Goal: Task Accomplishment & Management: Complete application form

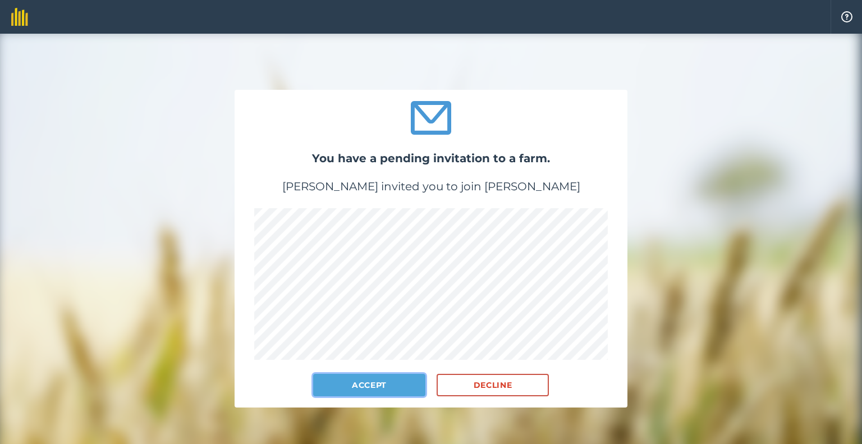
click at [355, 383] on button "Accept" at bounding box center [369, 385] width 112 height 22
click at [381, 383] on button "Accept" at bounding box center [369, 385] width 112 height 22
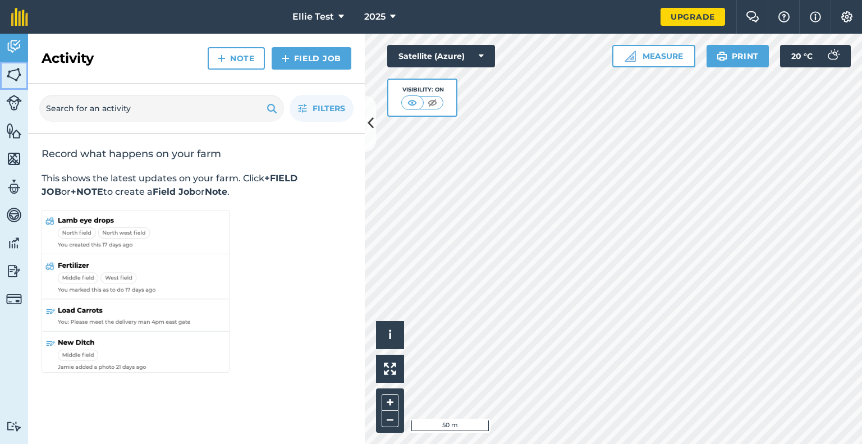
click at [13, 74] on img at bounding box center [14, 74] width 16 height 17
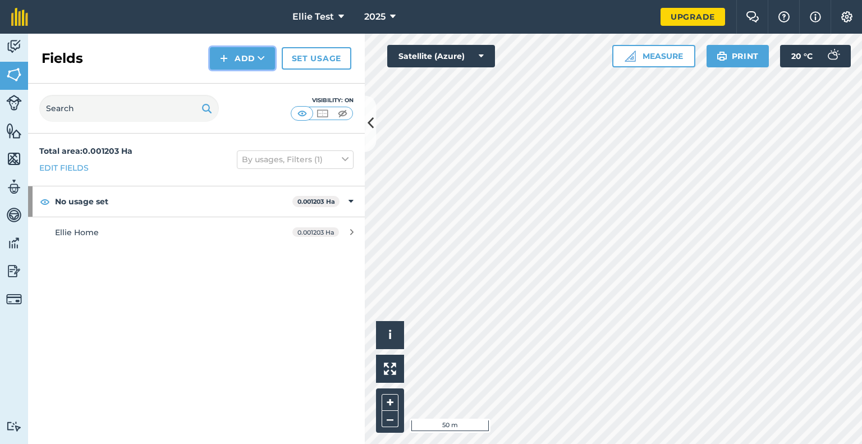
click at [227, 53] on img at bounding box center [224, 58] width 8 height 13
click at [247, 83] on link "Draw" at bounding box center [243, 83] width 62 height 25
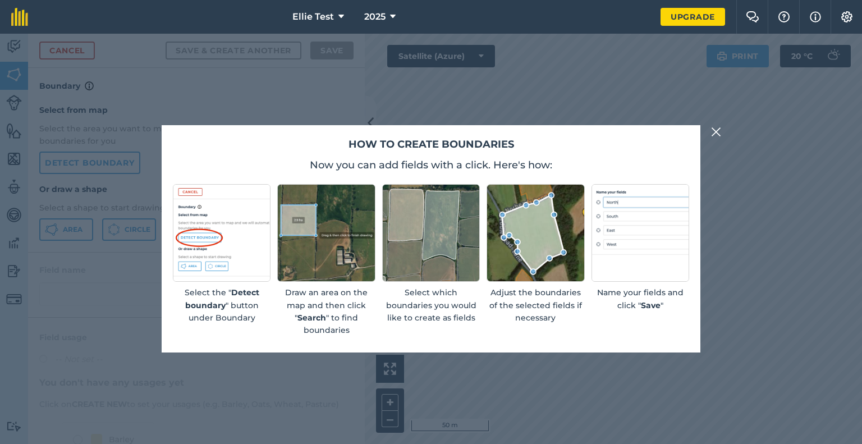
click at [716, 130] on img at bounding box center [716, 131] width 10 height 13
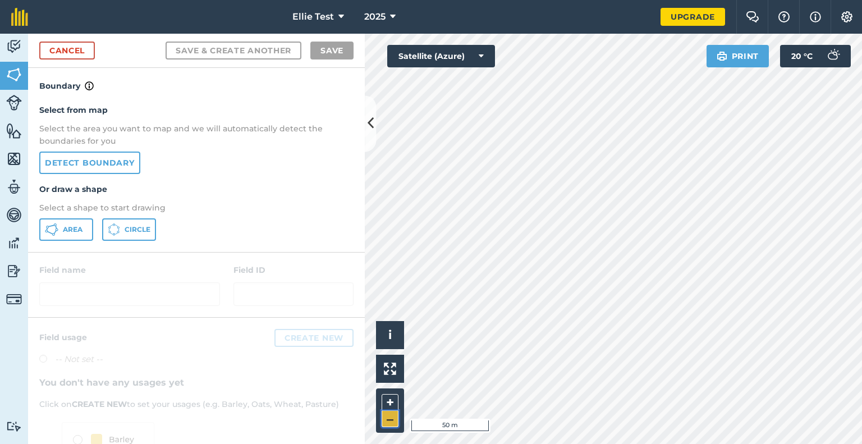
click at [388, 417] on button "–" at bounding box center [390, 419] width 17 height 16
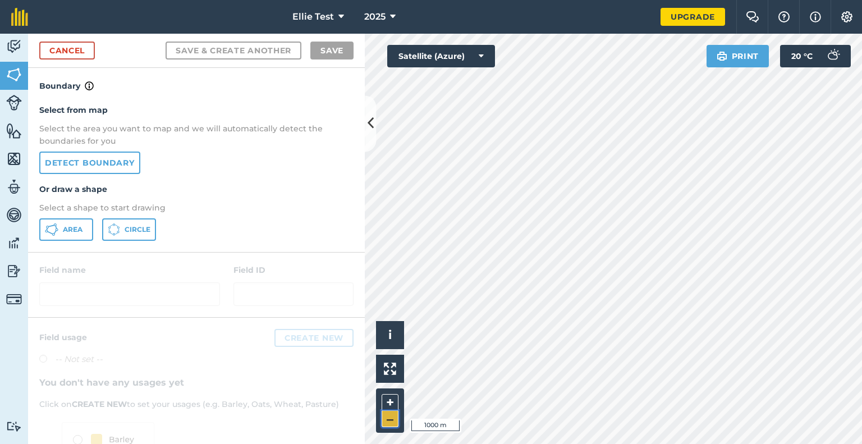
click at [388, 417] on button "–" at bounding box center [390, 419] width 17 height 16
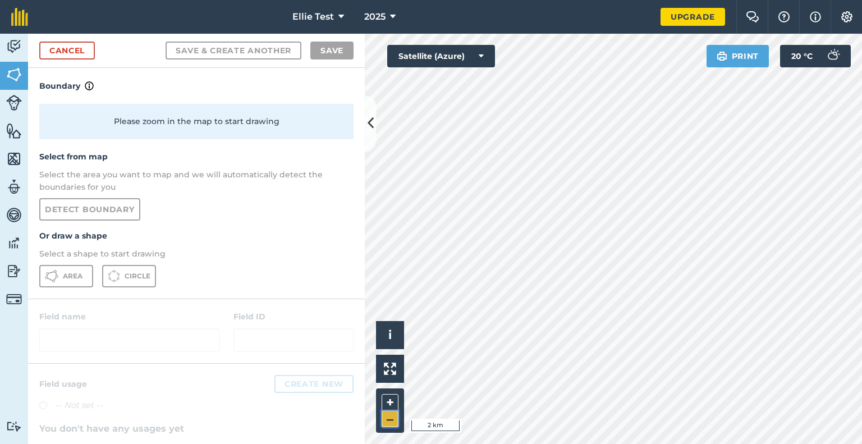
click at [388, 417] on button "–" at bounding box center [390, 419] width 17 height 16
click at [503, 0] on html "Ellie Test 2025 Upgrade Farm Chat Help Info Settings Map printing is not availa…" at bounding box center [431, 222] width 862 height 444
click at [620, 25] on div "Ellie Test 2025 Upgrade Farm Chat Help Info Settings Map printing is not availa…" at bounding box center [431, 222] width 862 height 444
click at [482, 55] on icon at bounding box center [481, 56] width 5 height 11
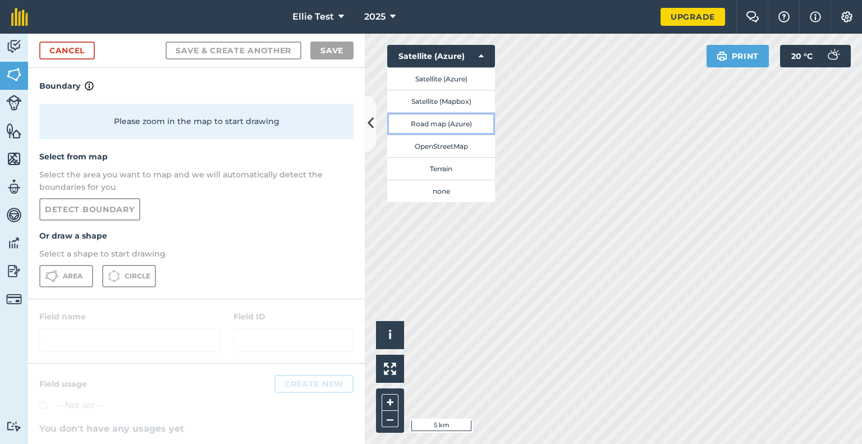
click at [429, 121] on button "Road map (Azure)" at bounding box center [441, 123] width 108 height 22
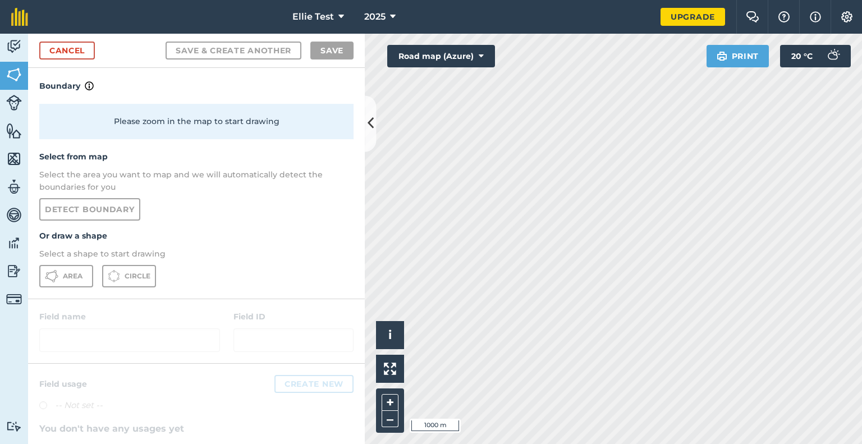
click at [501, 0] on html "Ellie Test 2025 Upgrade Farm Chat Help Info Settings Map printing is not availa…" at bounding box center [431, 222] width 862 height 444
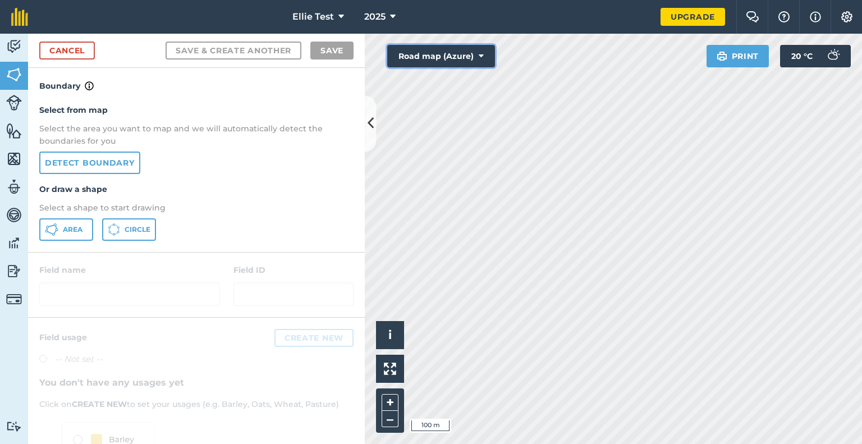
click at [488, 53] on button "Road map (Azure)" at bounding box center [441, 56] width 108 height 22
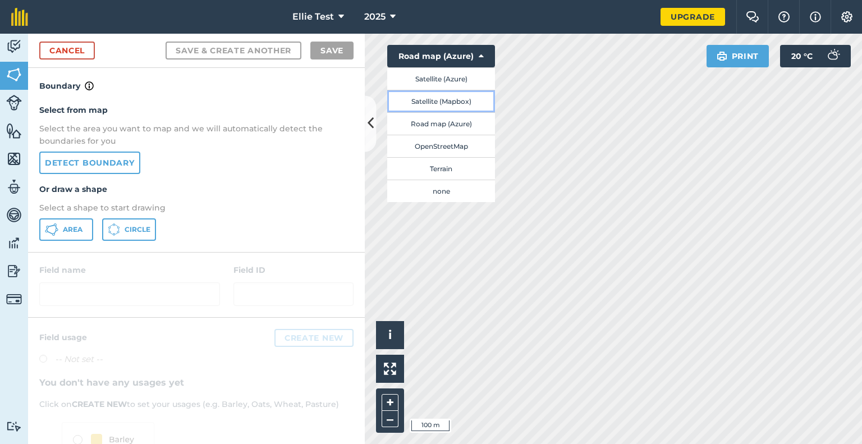
click at [449, 98] on button "Satellite (Mapbox)" at bounding box center [441, 101] width 108 height 22
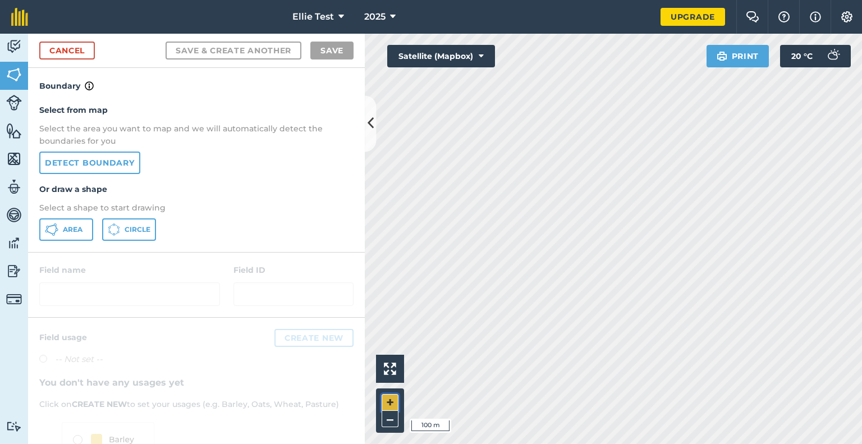
click at [388, 398] on button "+" at bounding box center [390, 402] width 17 height 17
click at [76, 232] on span "Area" at bounding box center [73, 229] width 20 height 9
click at [391, 403] on button "+" at bounding box center [390, 402] width 17 height 17
click at [390, 419] on button "–" at bounding box center [390, 419] width 17 height 16
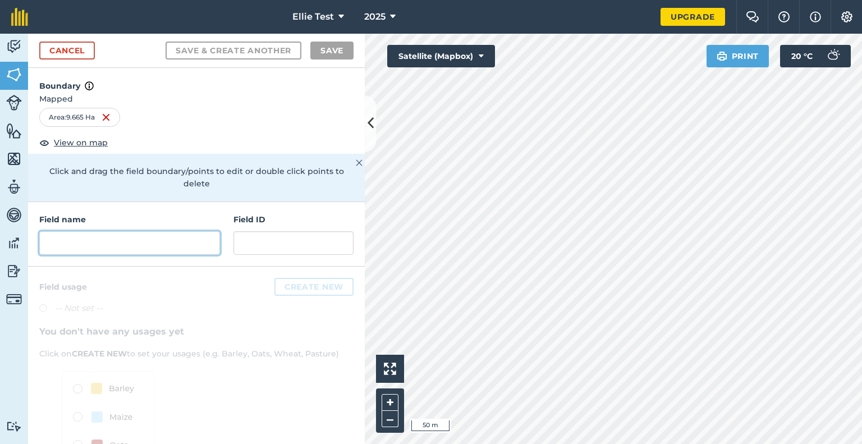
click at [76, 253] on input "text" at bounding box center [129, 243] width 181 height 24
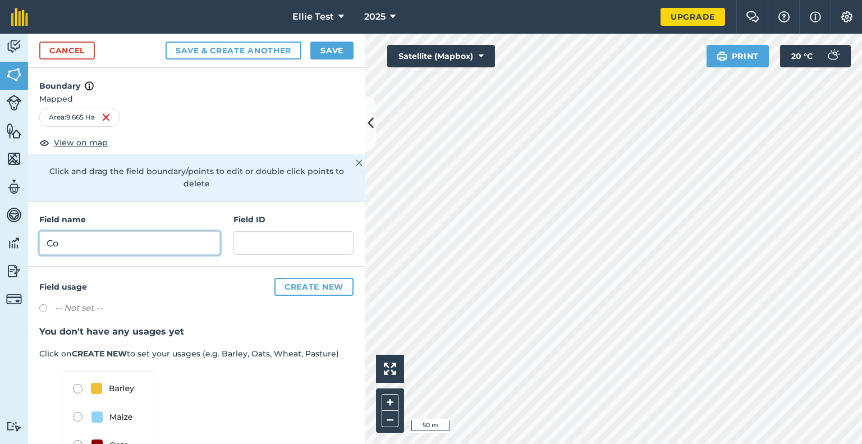
type input "C"
type input "Marys meadow"
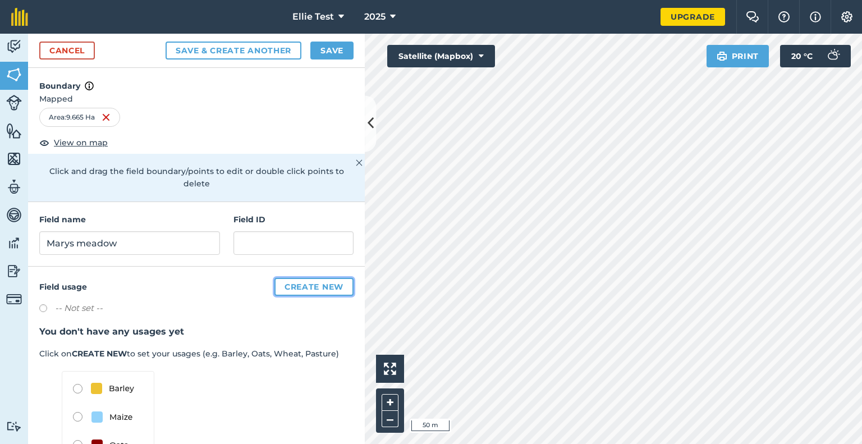
click at [304, 285] on button "Create new" at bounding box center [314, 287] width 79 height 18
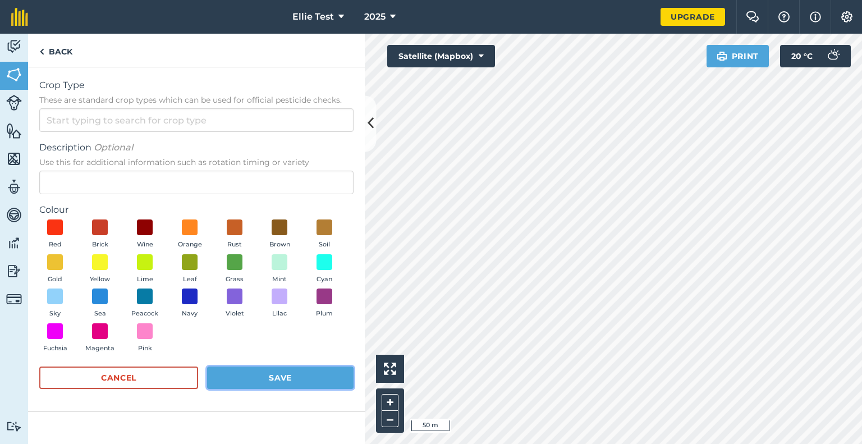
click at [248, 369] on button "Save" at bounding box center [280, 378] width 147 height 22
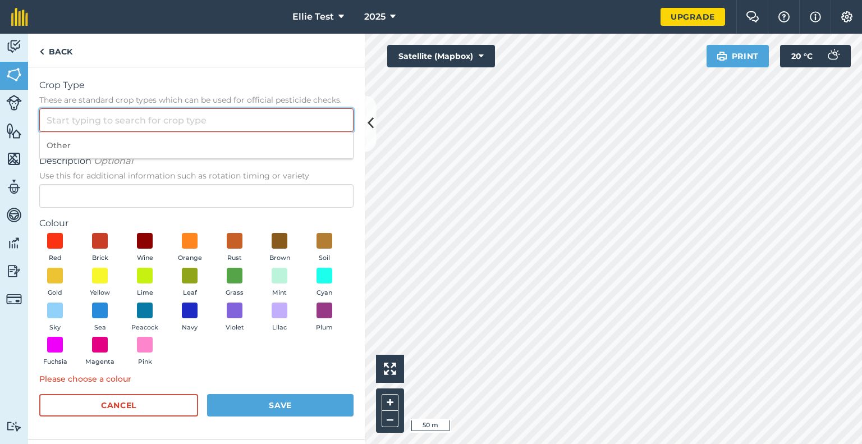
click at [128, 126] on input "Crop Type These are standard crop types which can be used for official pesticid…" at bounding box center [196, 120] width 314 height 24
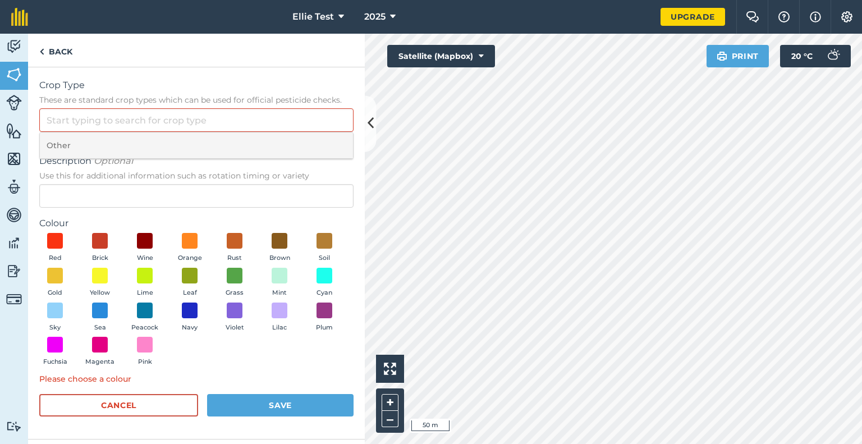
click at [120, 144] on li "Other" at bounding box center [196, 145] width 313 height 26
type input "Other"
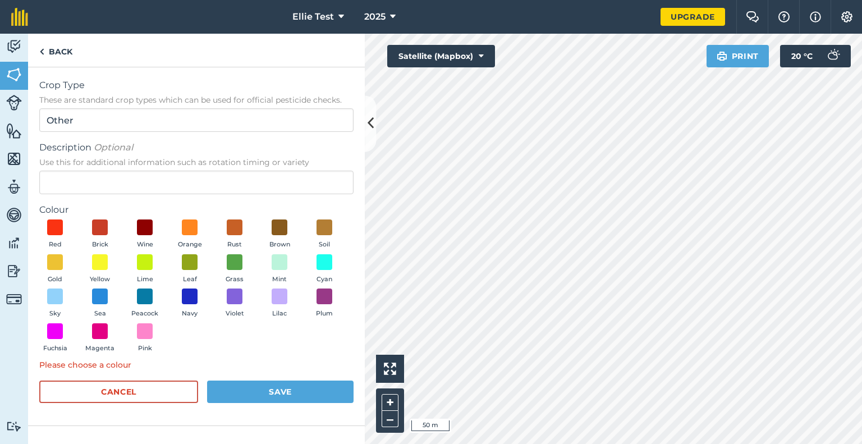
drag, startPoint x: 287, startPoint y: 407, endPoint x: 292, endPoint y: 388, distance: 19.7
click at [292, 388] on div "Cancel Save" at bounding box center [196, 398] width 314 height 34
click at [292, 388] on button "Save" at bounding box center [280, 392] width 147 height 22
click at [52, 226] on span at bounding box center [55, 227] width 17 height 17
click at [267, 395] on button "Save" at bounding box center [280, 392] width 147 height 22
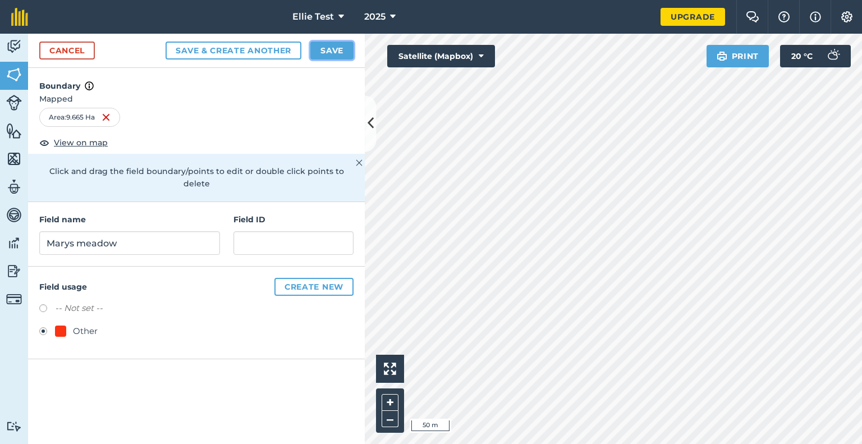
click at [323, 53] on button "Save" at bounding box center [331, 51] width 43 height 18
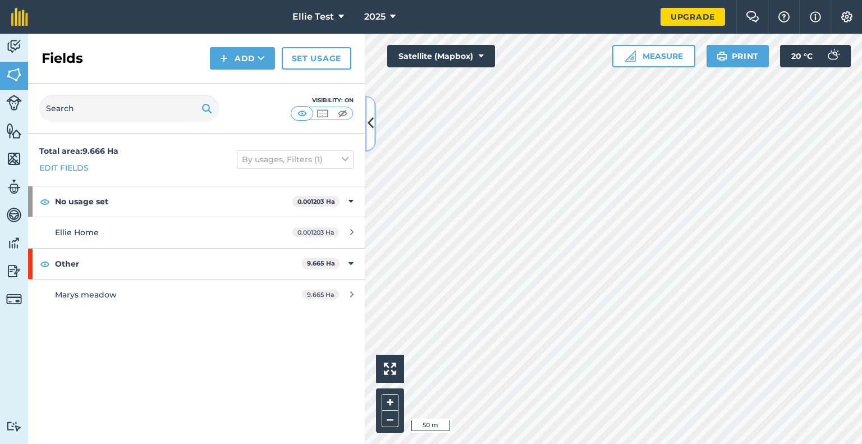
click at [368, 120] on icon at bounding box center [371, 124] width 6 height 20
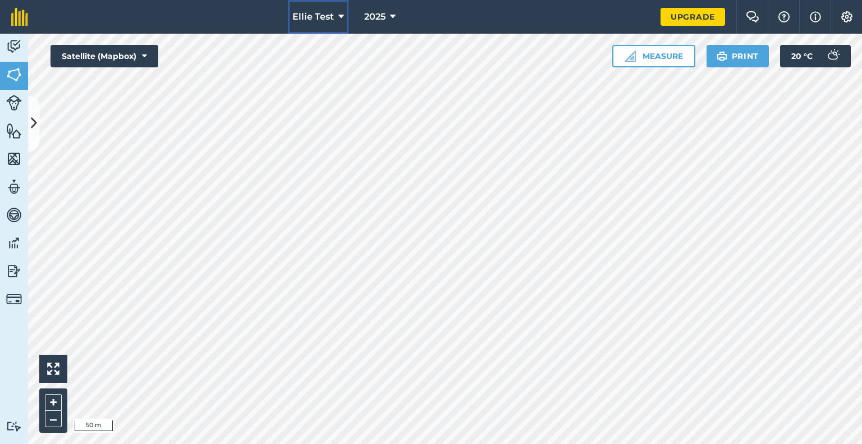
click at [321, 8] on button "Ellie Test" at bounding box center [318, 17] width 61 height 34
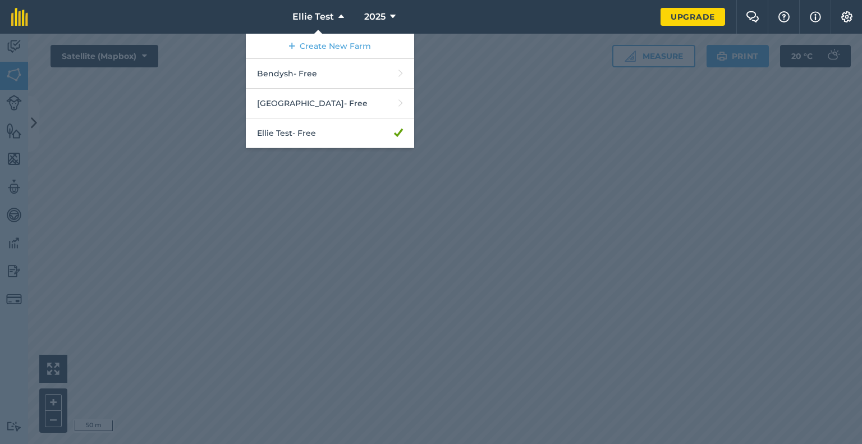
click at [172, 168] on div at bounding box center [431, 239] width 862 height 410
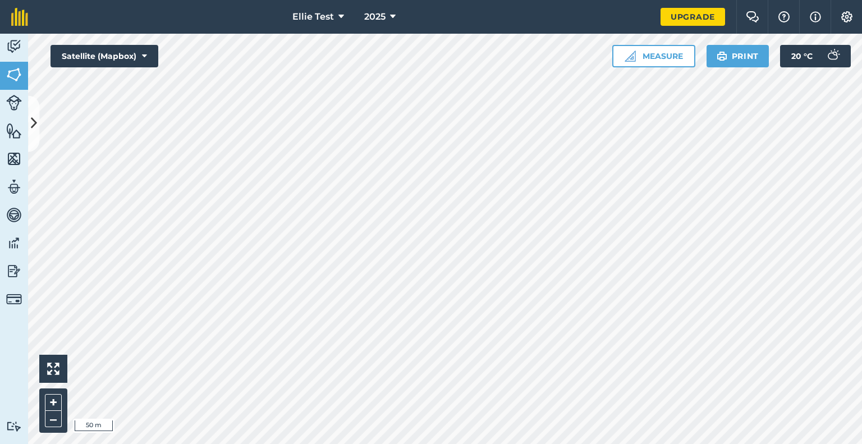
click at [499, 29] on div "Ellie Test 2025 Upgrade Farm Chat Help Info Settings Map printing is not availa…" at bounding box center [431, 222] width 862 height 444
click at [329, 21] on span "Ellie Test" at bounding box center [313, 16] width 42 height 13
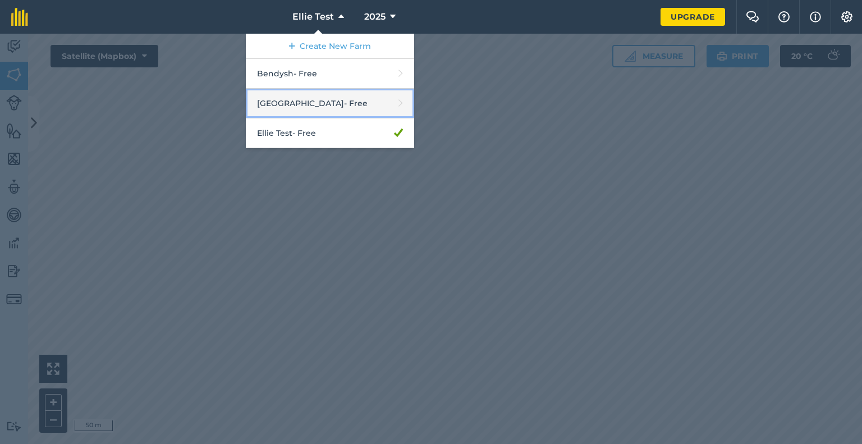
click at [324, 109] on link "Bendysh Hall - Free" at bounding box center [330, 104] width 168 height 30
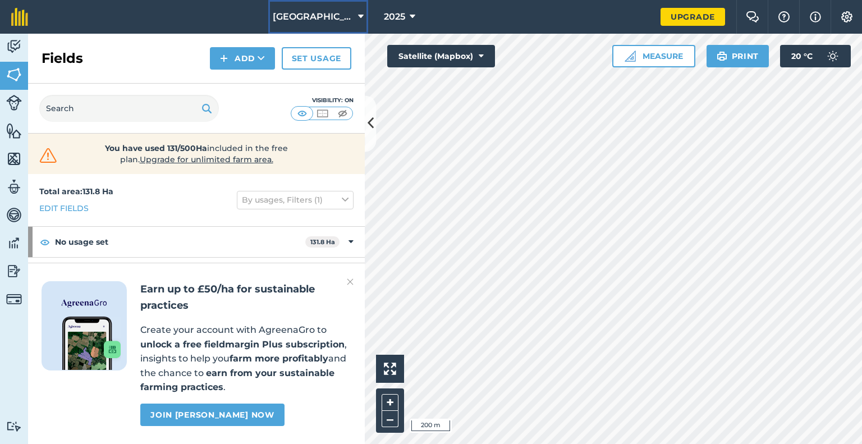
click at [330, 20] on span "[GEOGRAPHIC_DATA]" at bounding box center [313, 16] width 81 height 13
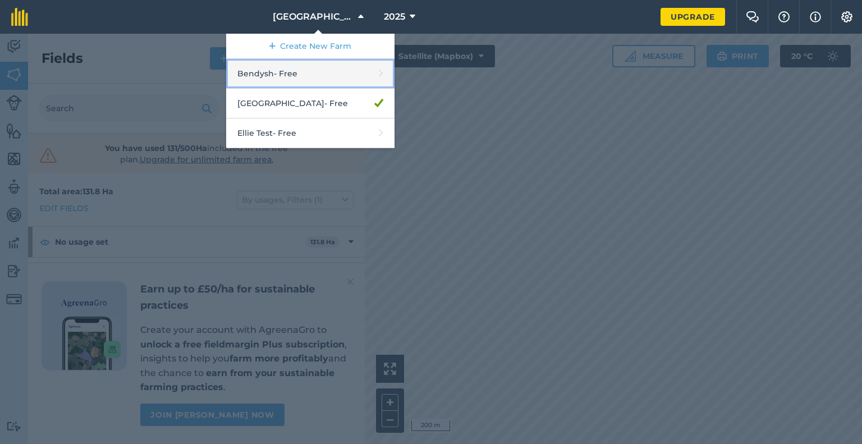
click at [319, 70] on link "Bendysh - Free" at bounding box center [310, 74] width 168 height 30
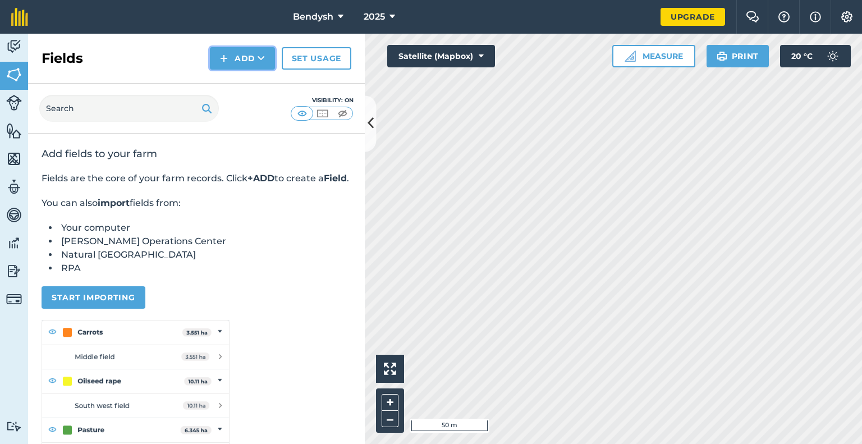
click at [236, 60] on button "Add" at bounding box center [242, 58] width 65 height 22
